Goal: Task Accomplishment & Management: Use online tool/utility

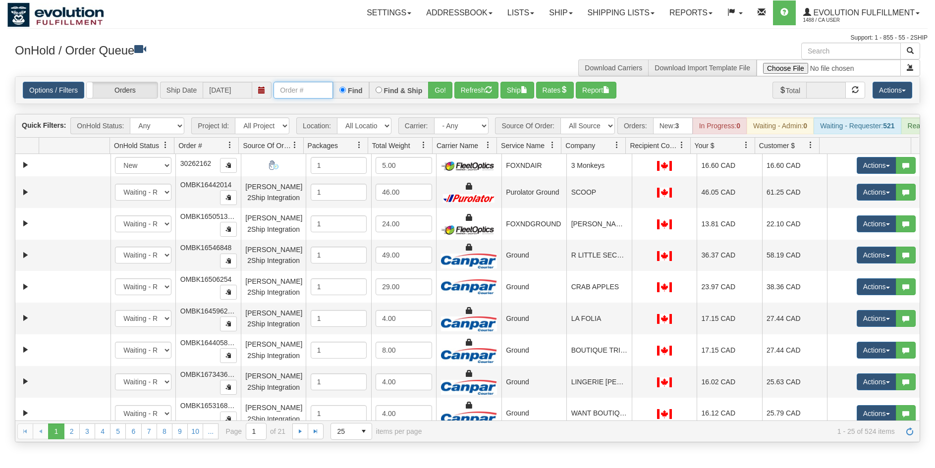
click at [304, 91] on input "text" at bounding box center [302, 90] width 59 height 17
type input "12532"
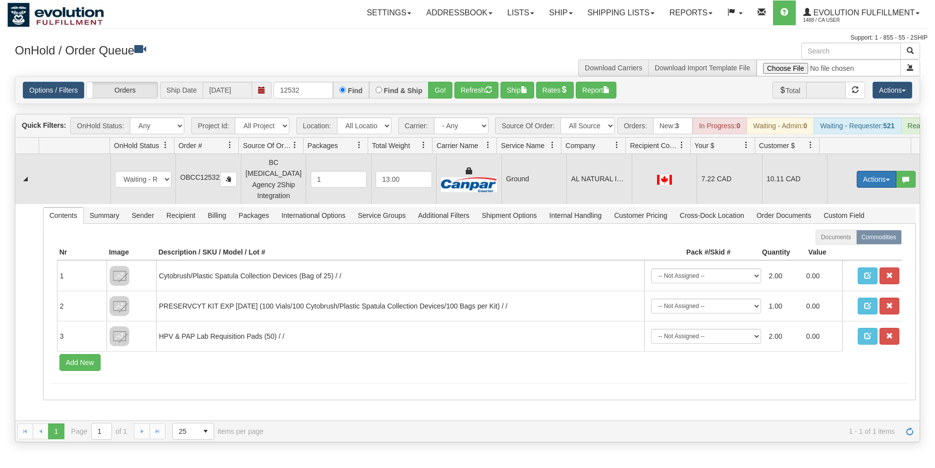
click at [865, 183] on button "Actions" at bounding box center [876, 179] width 40 height 17
click at [849, 227] on span "Rate All Services" at bounding box center [855, 224] width 59 height 8
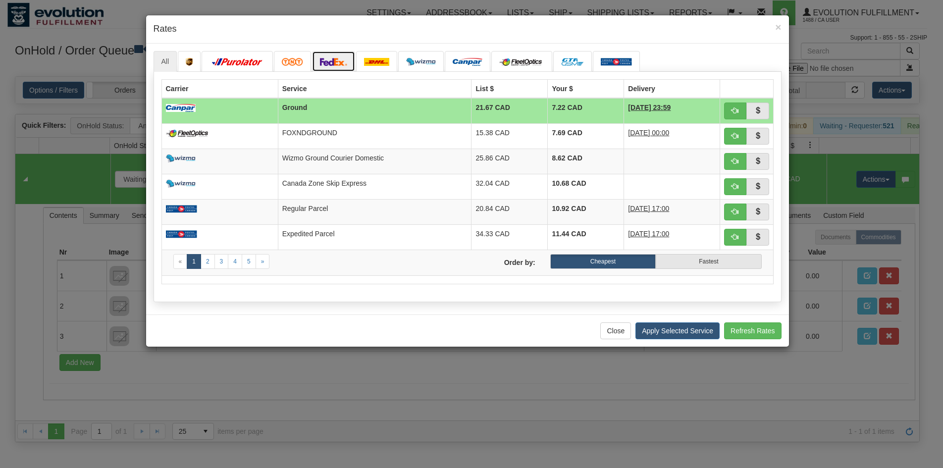
click at [338, 54] on link at bounding box center [334, 61] width 44 height 21
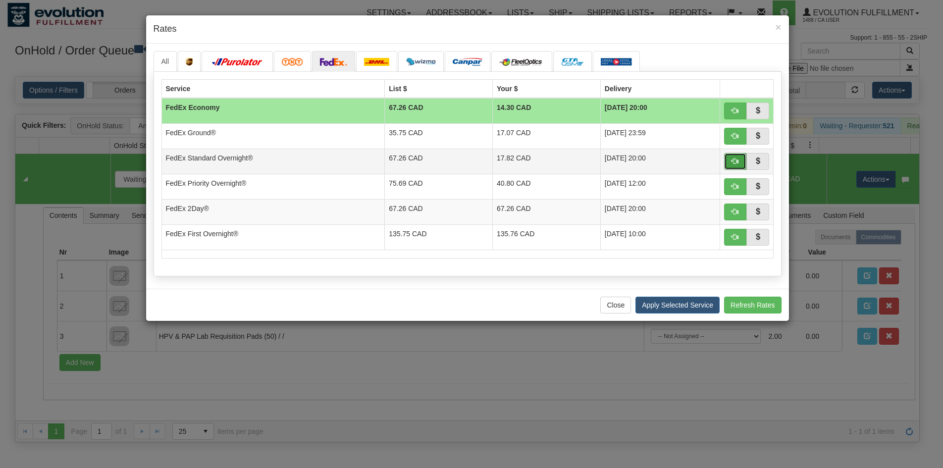
click at [737, 161] on span "button" at bounding box center [735, 161] width 7 height 7
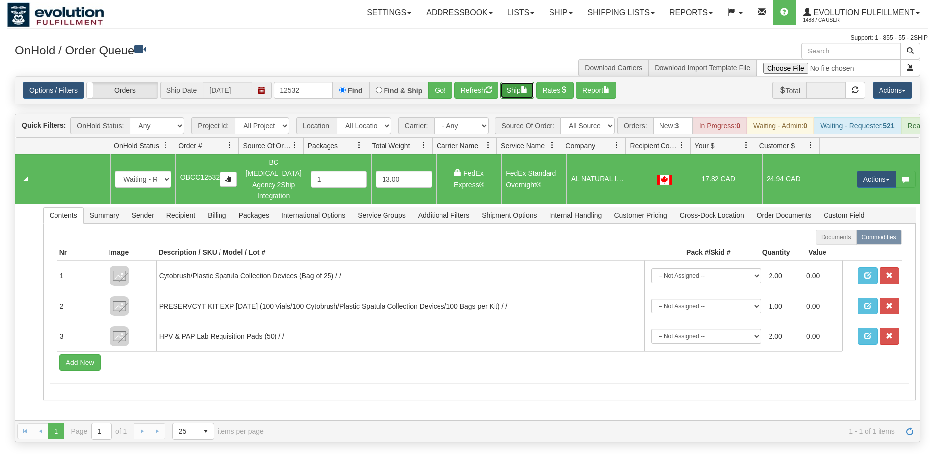
click at [523, 91] on button "Ship" at bounding box center [517, 90] width 34 height 17
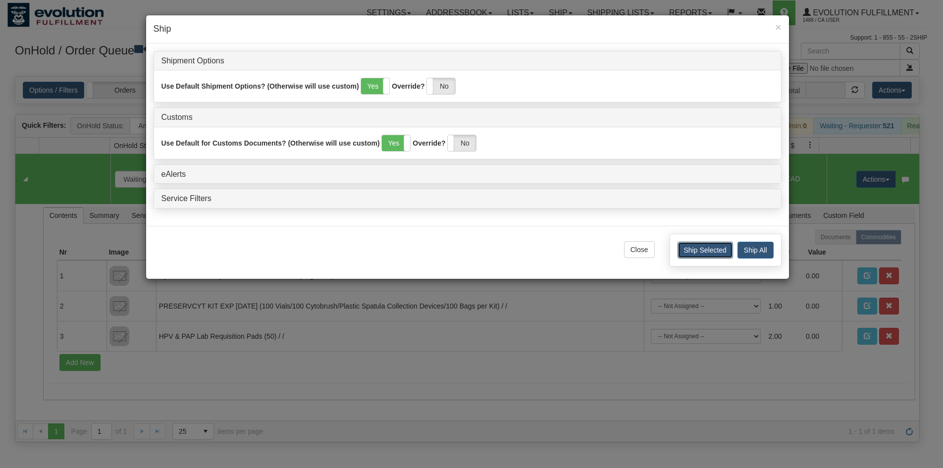
click at [691, 253] on button "Ship Selected" at bounding box center [705, 250] width 55 height 17
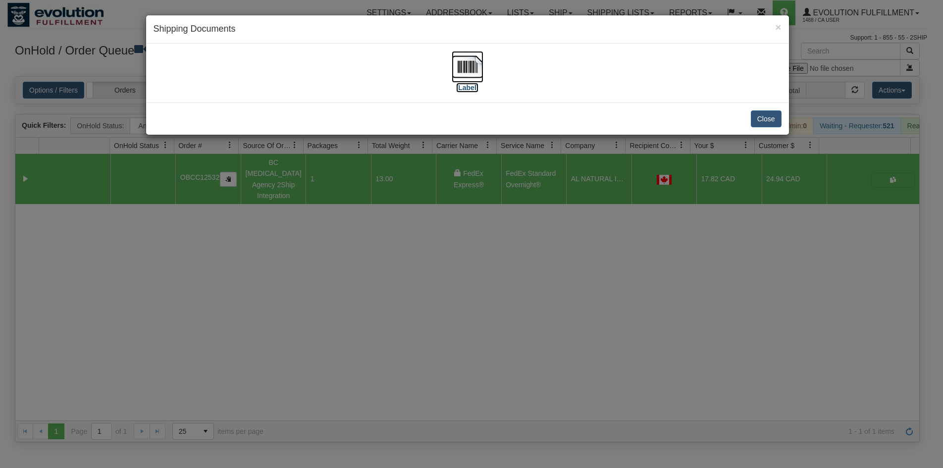
click at [467, 53] on img at bounding box center [468, 67] width 32 height 32
click at [771, 115] on button "Close" at bounding box center [766, 118] width 31 height 17
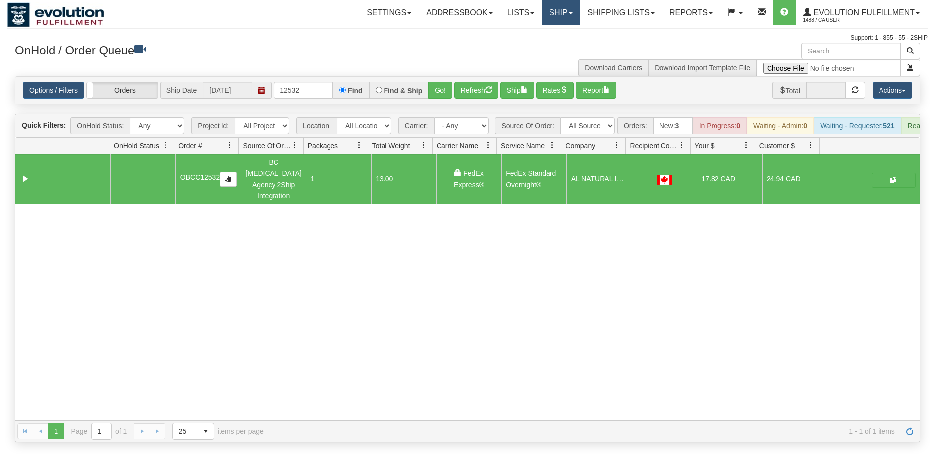
click at [559, 13] on link "Ship" at bounding box center [560, 12] width 38 height 25
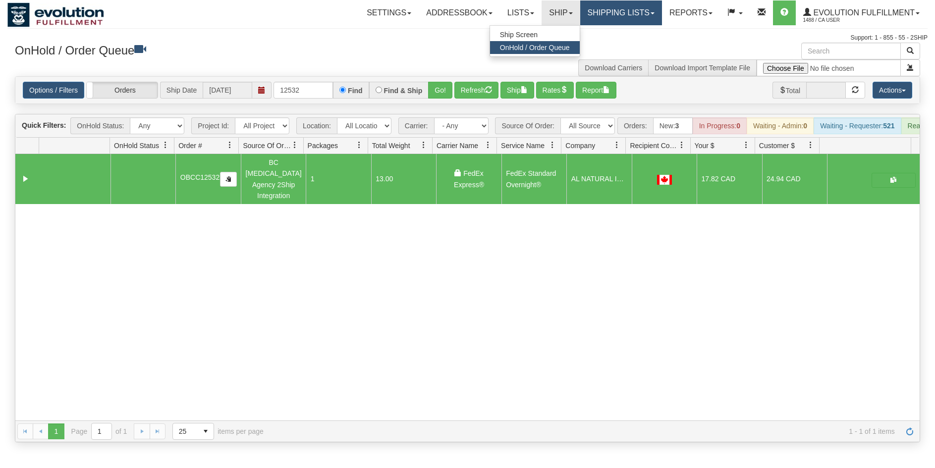
click at [599, 12] on link "Shipping lists" at bounding box center [621, 12] width 82 height 25
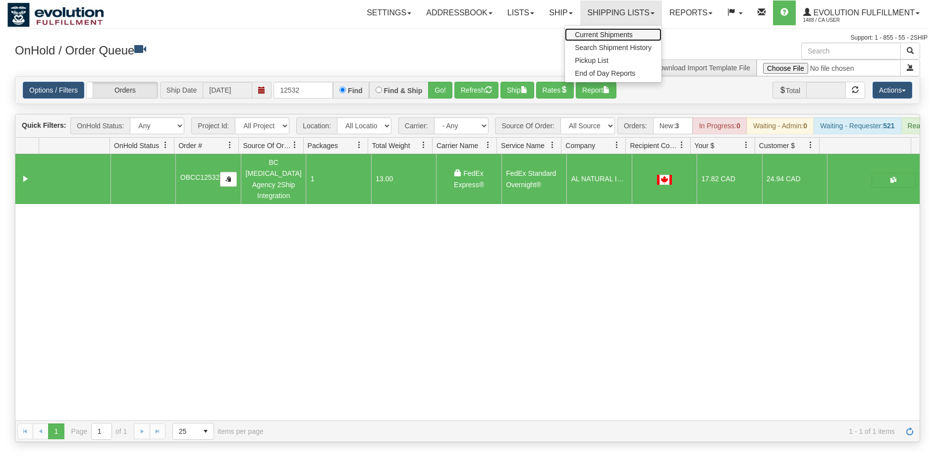
click at [597, 30] on link "Current Shipments" at bounding box center [613, 34] width 97 height 13
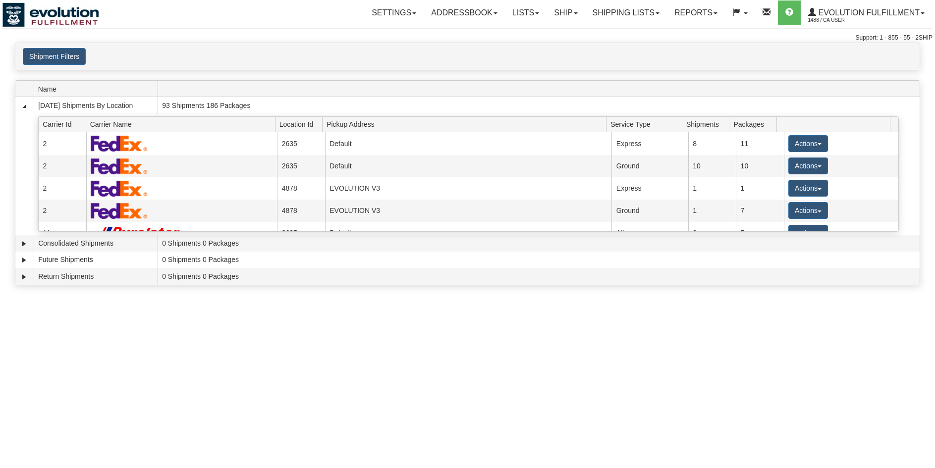
click at [76, 59] on button "Shipment Filters" at bounding box center [54, 56] width 63 height 17
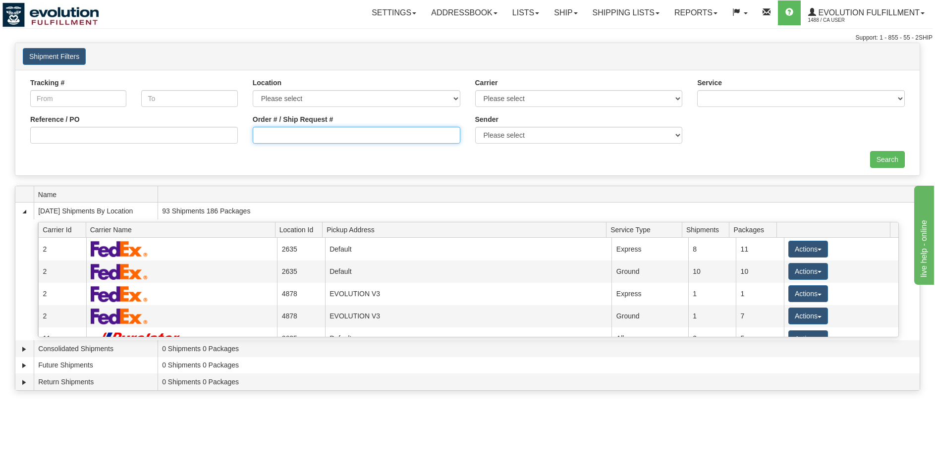
drag, startPoint x: 330, startPoint y: 130, endPoint x: 322, endPoint y: 133, distance: 8.8
click at [330, 130] on input "Order # / Ship Request #" at bounding box center [357, 135] width 208 height 17
type input "1199-1"
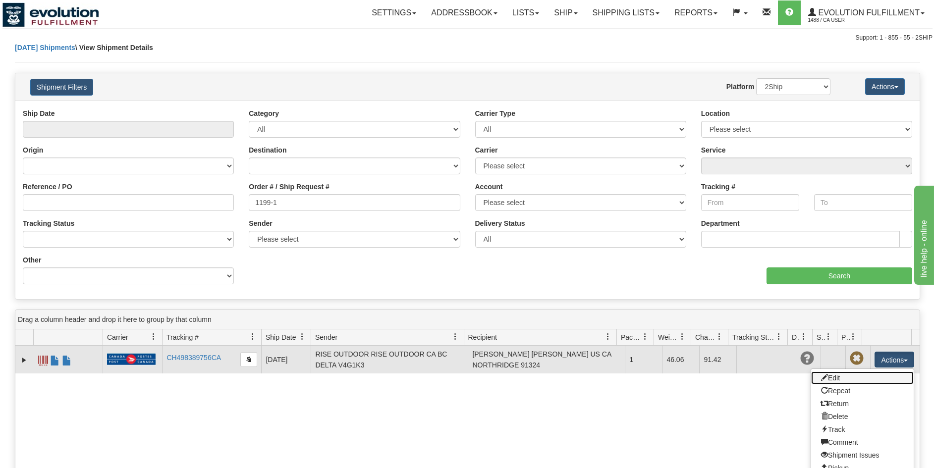
click at [861, 377] on link "Edit" at bounding box center [862, 378] width 103 height 13
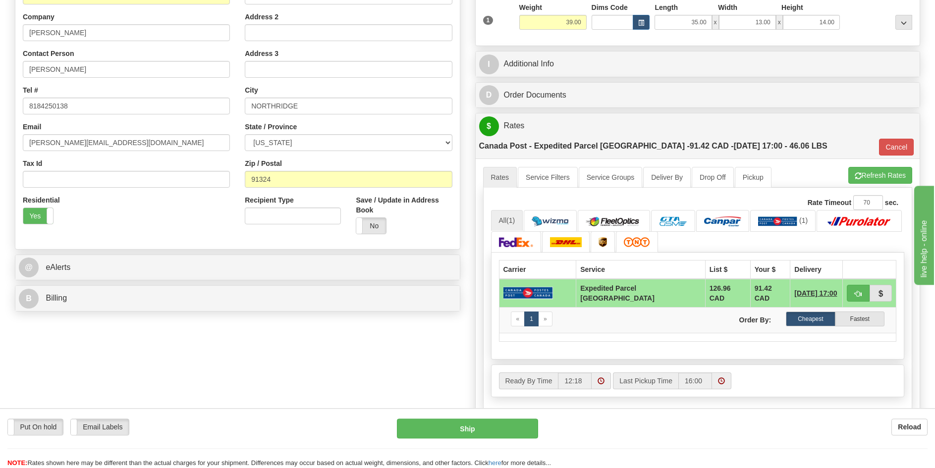
scroll to position [303, 0]
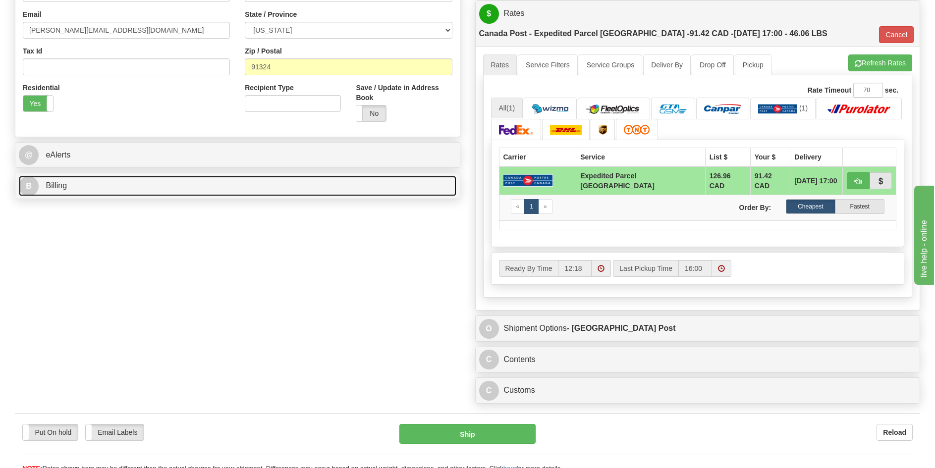
click at [214, 184] on link "B Billing" at bounding box center [237, 186] width 437 height 20
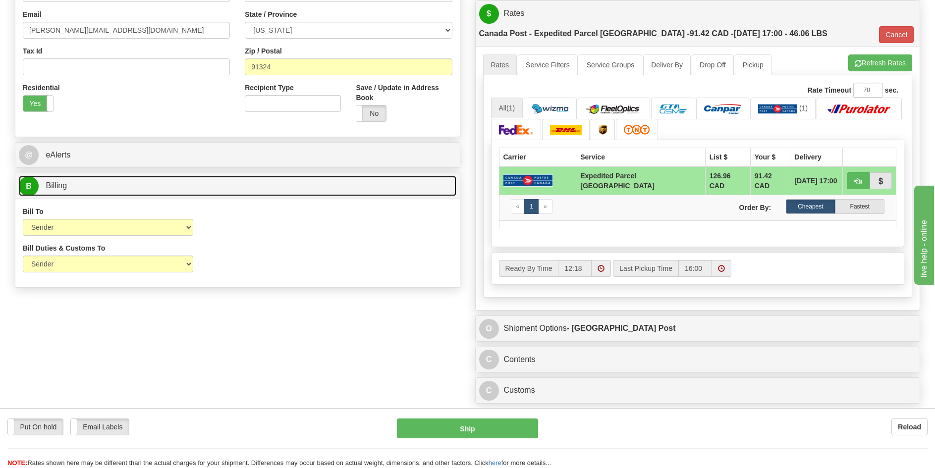
scroll to position [0, 0]
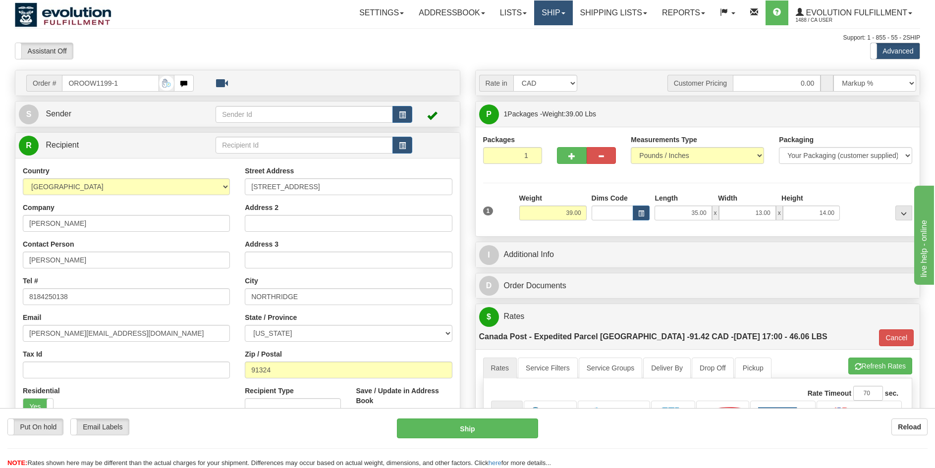
click at [540, 13] on link "Ship" at bounding box center [553, 12] width 38 height 25
click at [531, 48] on span "OnHold / Order Queue" at bounding box center [527, 48] width 70 height 8
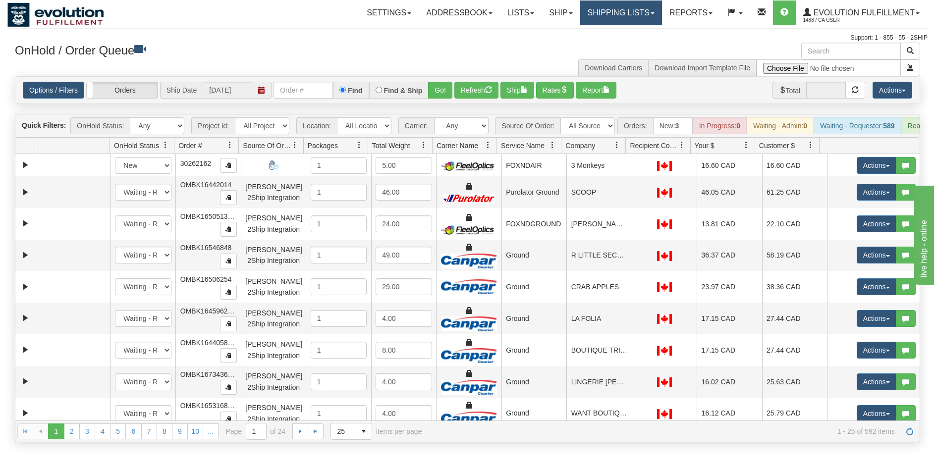
click at [604, 16] on link "Shipping lists" at bounding box center [621, 12] width 82 height 25
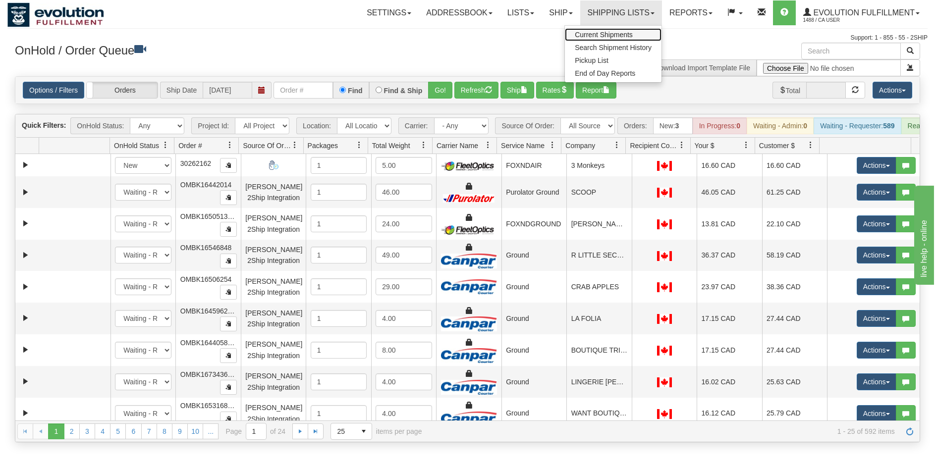
click at [604, 32] on span "Current Shipments" at bounding box center [604, 35] width 58 height 8
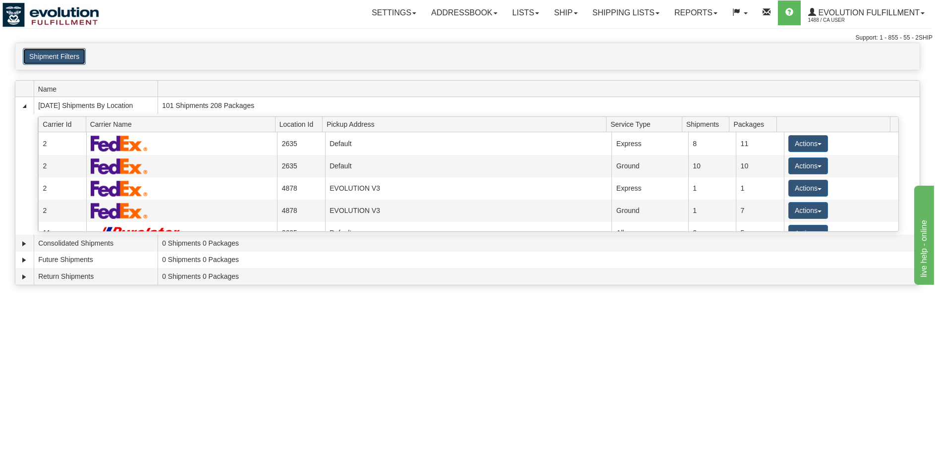
click at [44, 57] on button "Shipment Filters" at bounding box center [54, 56] width 63 height 17
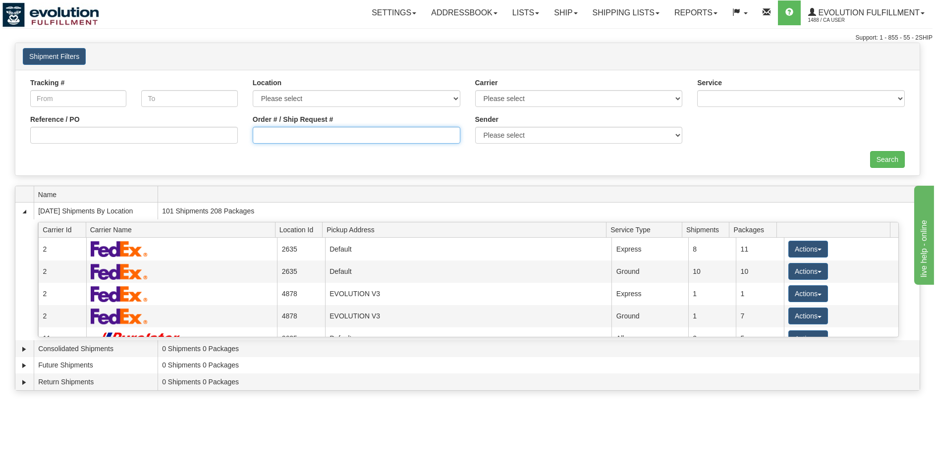
click at [368, 140] on input "Order # / Ship Request #" at bounding box center [357, 135] width 208 height 17
type input "7453"
